Goal: Task Accomplishment & Management: Use online tool/utility

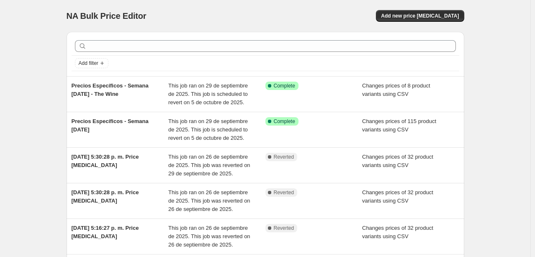
click at [439, 25] on div "NA Bulk Price Editor. This page is ready NA Bulk Price Editor Add new price [ME…" at bounding box center [266, 16] width 398 height 32
click at [443, 14] on span "Add new price [MEDICAL_DATA]" at bounding box center [420, 16] width 78 height 7
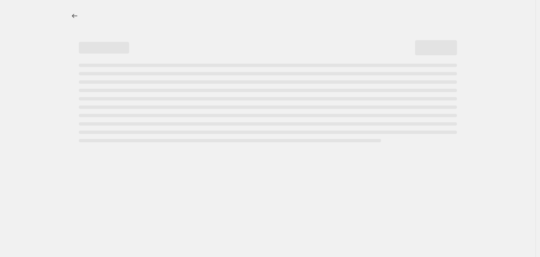
select select "percentage"
